Goal: Task Accomplishment & Management: Manage account settings

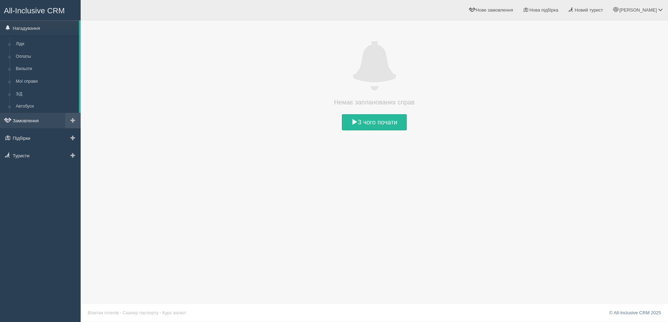
click at [31, 121] on link "Замовлення" at bounding box center [40, 120] width 81 height 15
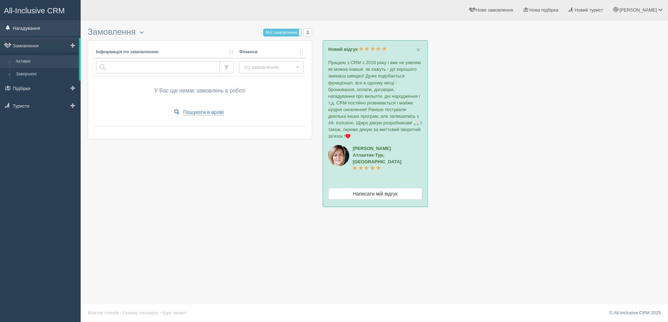
click at [38, 27] on link "Нагадування" at bounding box center [40, 27] width 81 height 15
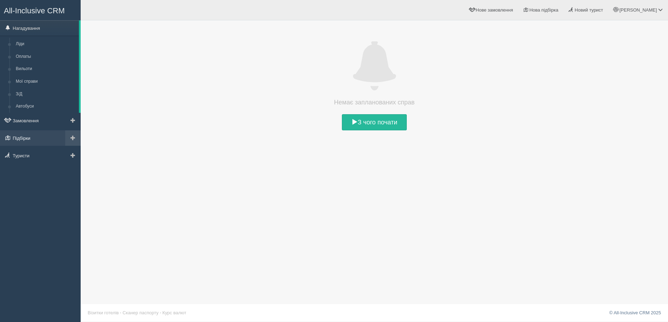
click at [27, 137] on link "Підбірки" at bounding box center [40, 137] width 81 height 15
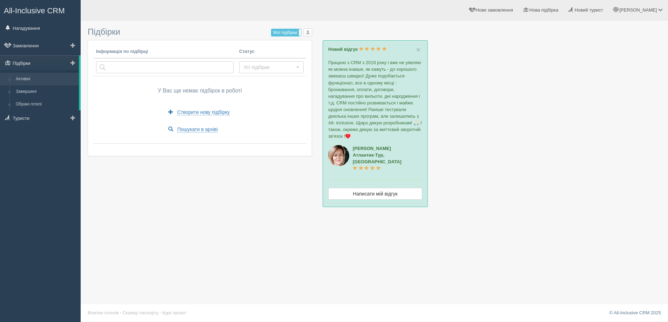
click at [18, 63] on link "Підбірки" at bounding box center [39, 62] width 79 height 15
click at [308, 33] on span "button" at bounding box center [308, 32] width 4 height 4
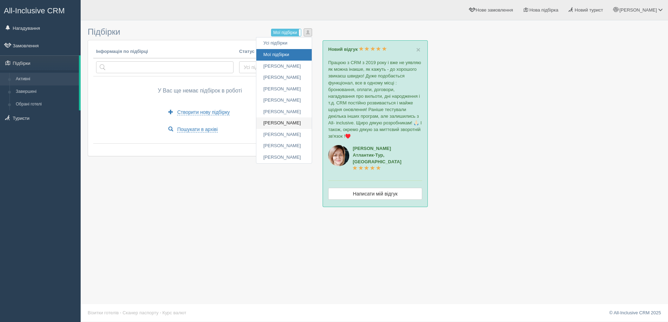
click at [282, 123] on link "[PERSON_NAME]" at bounding box center [283, 123] width 55 height 12
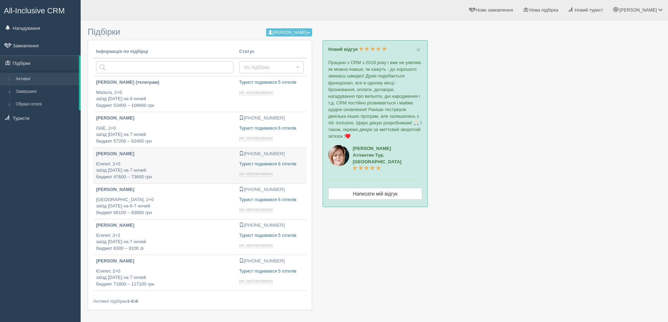
type input "[DATE] 12:35"
type input "[DATE] 13:00"
type input "[DATE] 15:55"
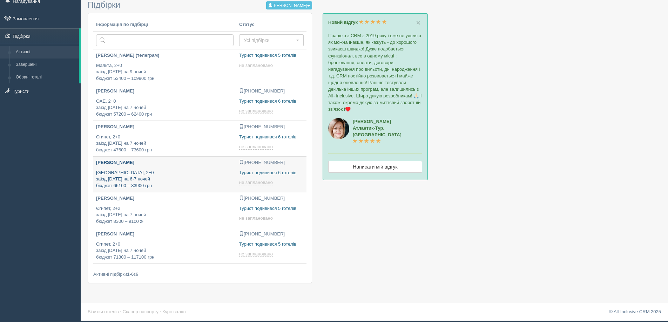
type input "2025-10-01 21:45"
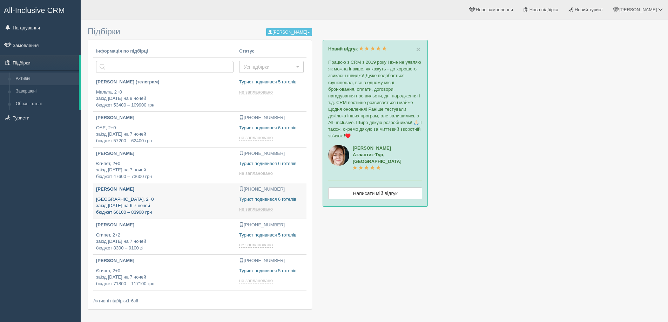
scroll to position [0, 0]
click at [36, 45] on link "Замовлення" at bounding box center [40, 45] width 81 height 15
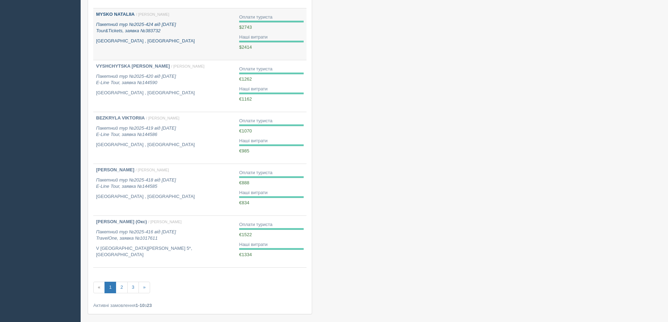
scroll to position [351, 0]
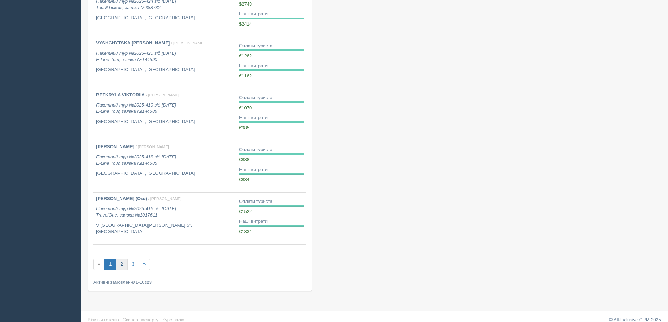
click at [123, 264] on link "2" at bounding box center [122, 265] width 12 height 12
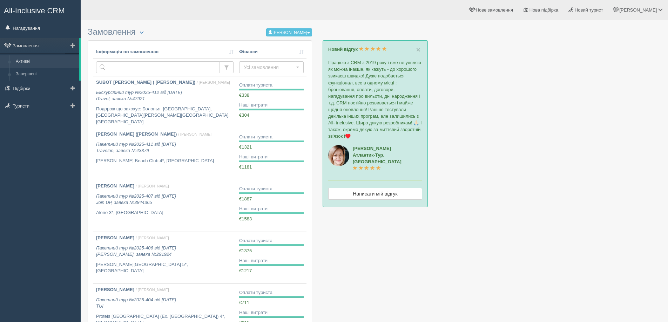
click at [24, 60] on link "Активні" at bounding box center [46, 61] width 66 height 13
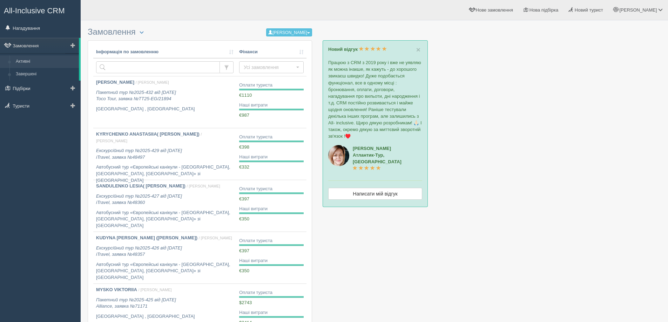
click at [25, 62] on link "Активні" at bounding box center [46, 61] width 66 height 13
click at [30, 73] on link "Завершені" at bounding box center [46, 74] width 66 height 13
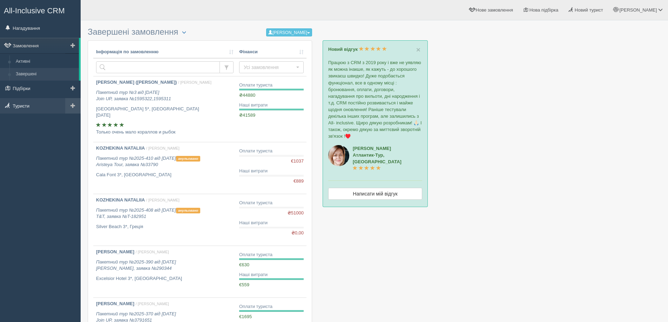
click at [26, 105] on link "Туристи" at bounding box center [40, 105] width 81 height 15
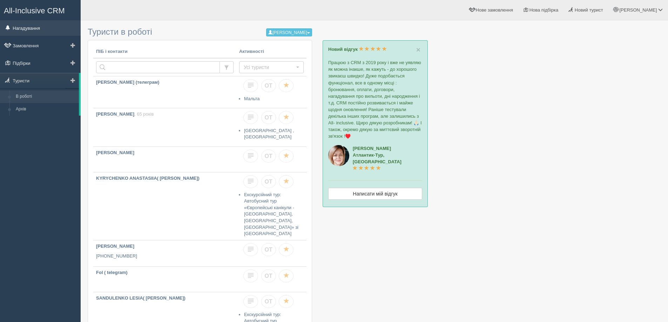
click at [32, 27] on link "Нагадування" at bounding box center [40, 27] width 81 height 15
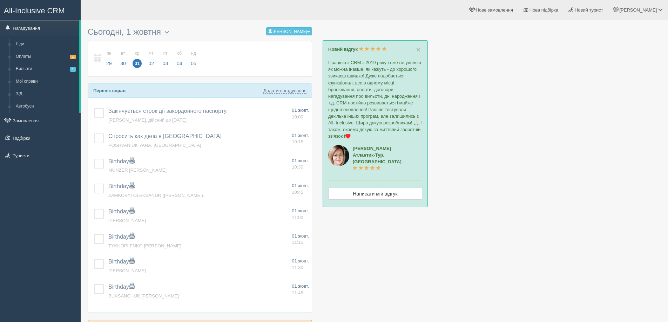
click at [137, 62] on span "01" at bounding box center [136, 63] width 9 height 9
click at [150, 61] on span "02" at bounding box center [151, 63] width 9 height 9
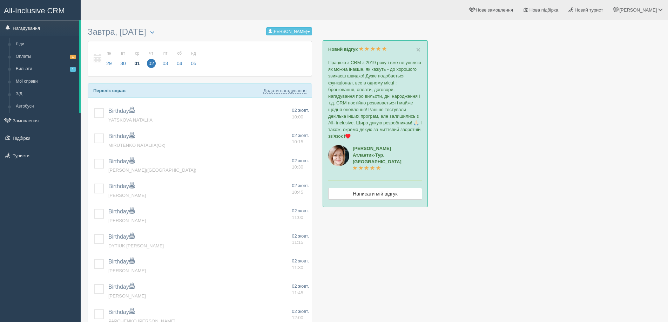
click at [136, 62] on span "01" at bounding box center [136, 63] width 9 height 9
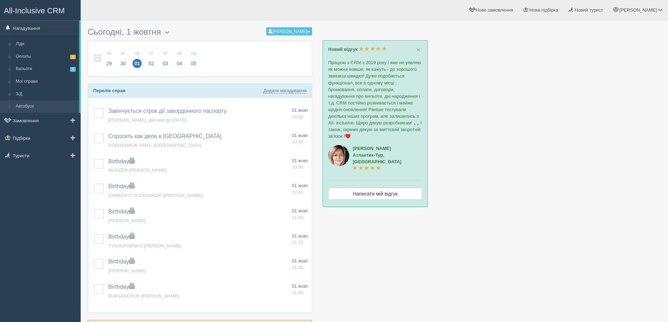
click at [24, 105] on link "Автобуси" at bounding box center [46, 106] width 66 height 13
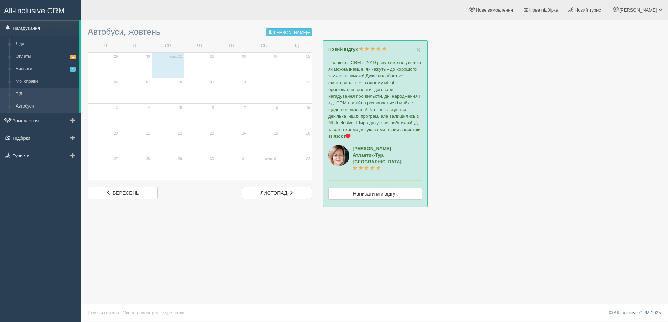
click at [19, 92] on link "З/Д" at bounding box center [46, 94] width 66 height 13
click at [27, 80] on link "Мої справи" at bounding box center [46, 81] width 66 height 13
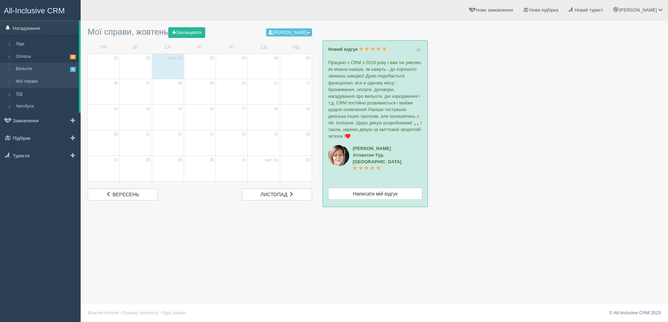
click at [22, 68] on link "Вильоти 1" at bounding box center [46, 69] width 66 height 13
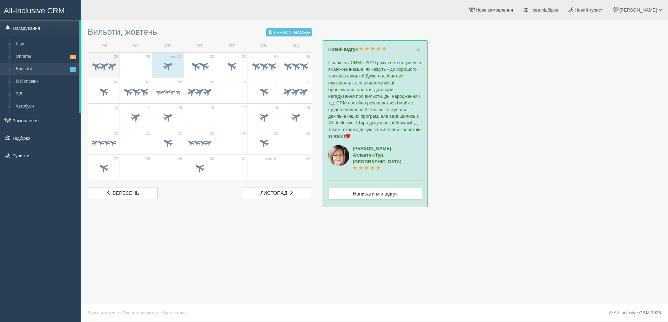
click at [103, 66] on span at bounding box center [103, 65] width 11 height 11
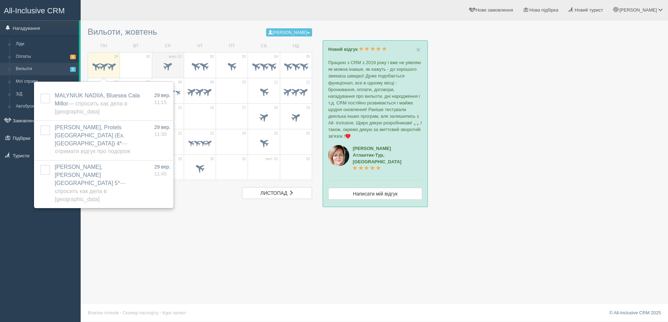
click at [166, 64] on span at bounding box center [168, 66] width 12 height 12
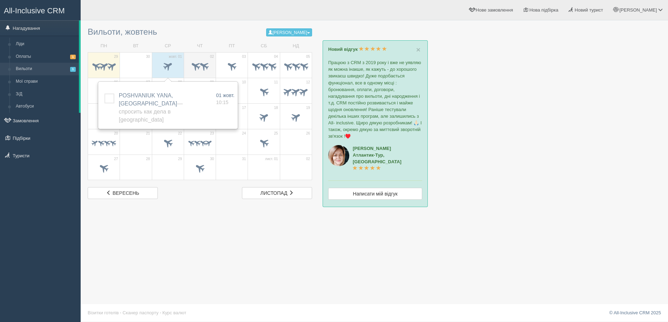
click at [199, 63] on span at bounding box center [204, 66] width 12 height 12
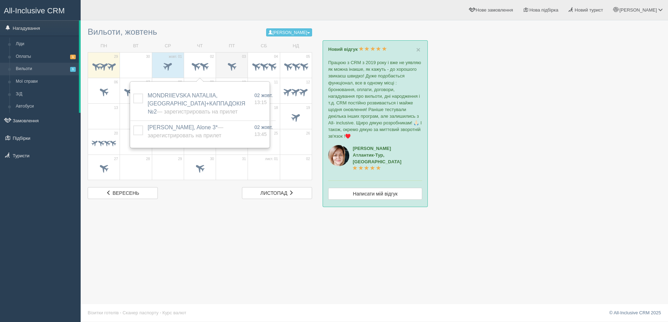
click at [232, 66] on span at bounding box center [232, 66] width 12 height 12
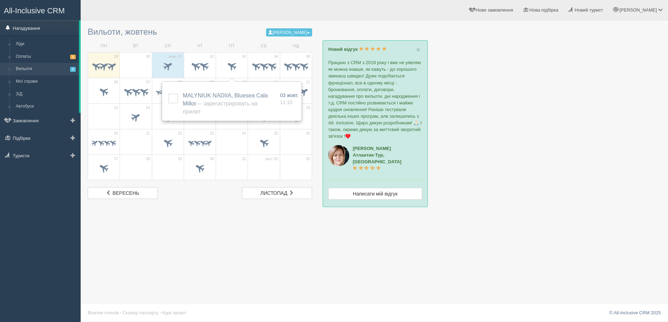
click at [27, 29] on link "Нагадування" at bounding box center [39, 27] width 79 height 15
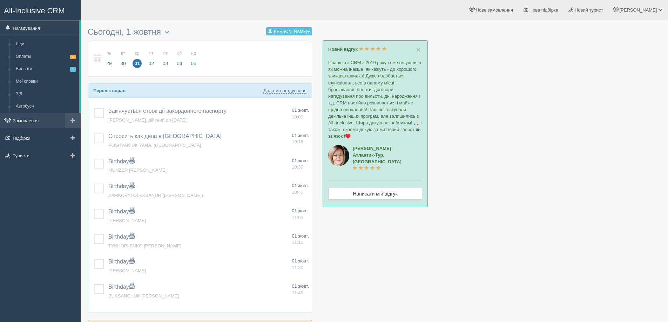
click at [25, 119] on link "Замовлення" at bounding box center [40, 120] width 81 height 15
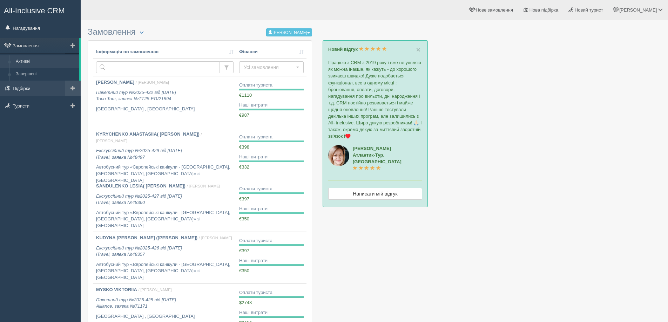
click at [21, 88] on link "Підбірки" at bounding box center [40, 88] width 81 height 15
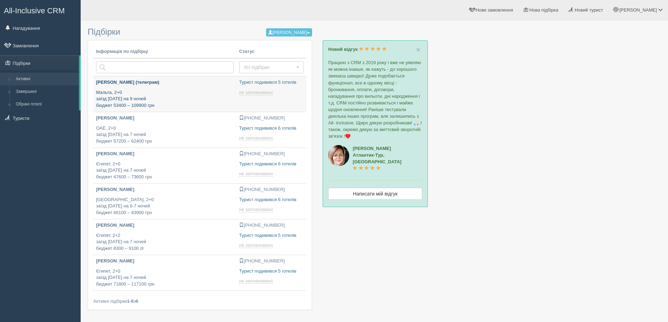
type input "2025-10-01 15:55"
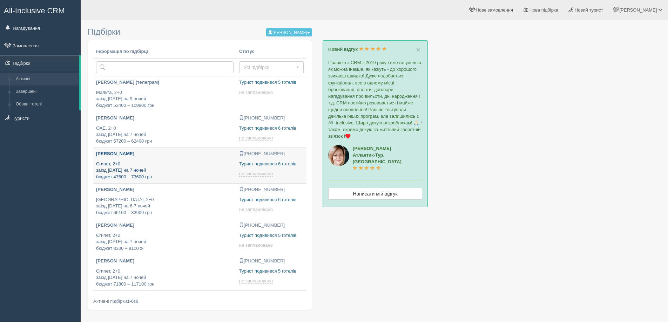
type input "2025-10-01 12:35"
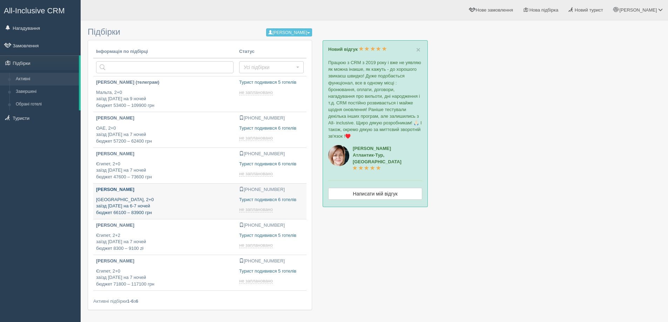
type input "2025-10-01 13:00"
type input "2025-10-01 21:45"
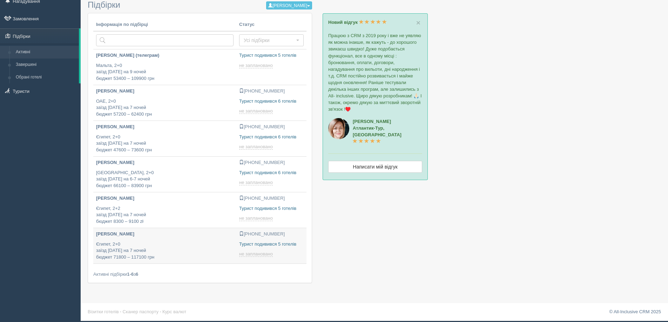
type input "2025-10-01 15:25"
click at [31, 63] on link "Завершені" at bounding box center [46, 65] width 66 height 13
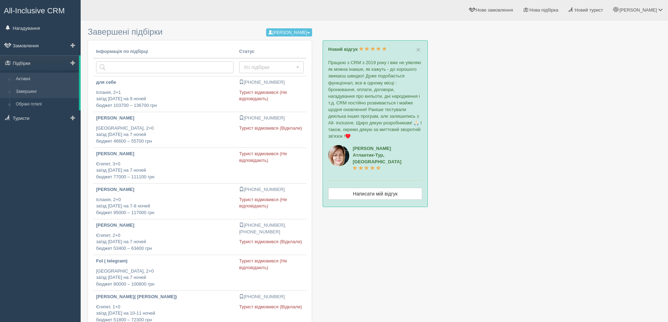
click at [29, 78] on link "Активні" at bounding box center [46, 79] width 66 height 13
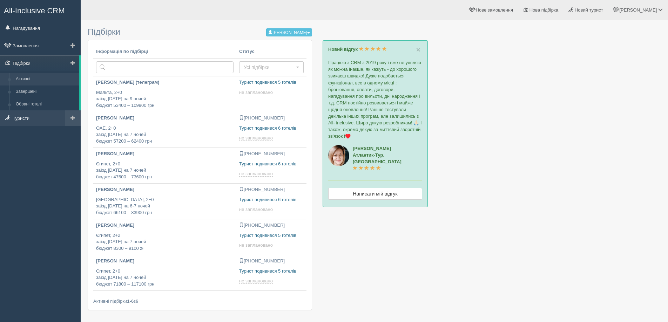
click at [27, 116] on link "Туристи" at bounding box center [40, 117] width 81 height 15
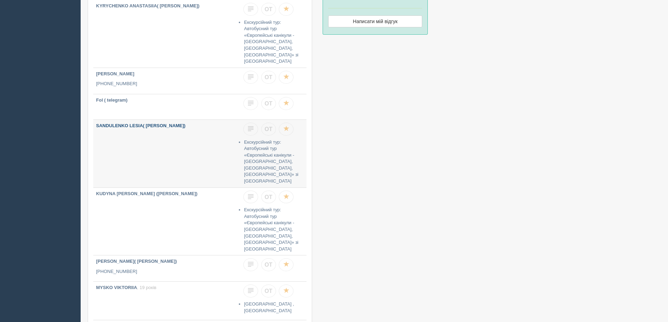
scroll to position [175, 0]
